Goal: Transaction & Acquisition: Obtain resource

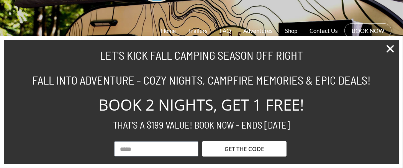
scroll to position [76, 0]
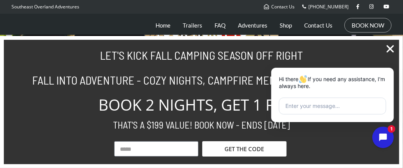
click at [341, 52] on h2 "LET'S KICK FALL CAMPING SEASON OFF RIGHT" at bounding box center [201, 55] width 365 height 12
click at [58, 128] on h2 "THAT'S A $199 VALUE! BOOK NOW - ENDS [DATE]" at bounding box center [201, 125] width 365 height 10
click at [393, 67] on icon "Close chat widget" at bounding box center [394, 69] width 8 height 8
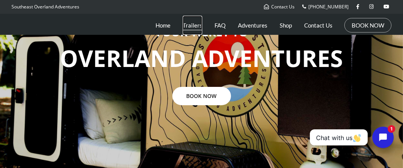
click at [192, 27] on link "Trailers" at bounding box center [193, 25] width 20 height 19
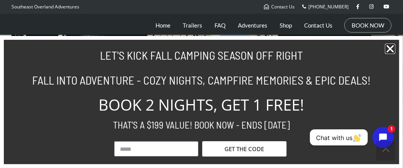
scroll to position [115, 0]
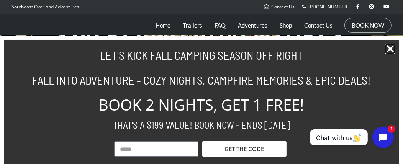
click at [389, 48] on icon "Close" at bounding box center [390, 49] width 10 height 10
